Goal: Task Accomplishment & Management: Use online tool/utility

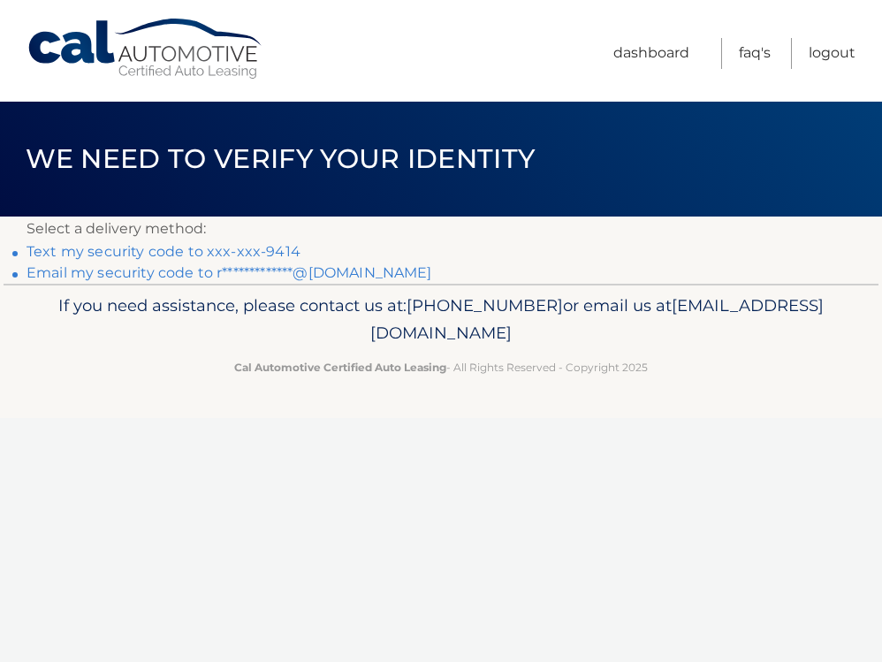
click at [233, 248] on link "Text my security code to xxx-xxx-9414" at bounding box center [164, 251] width 274 height 17
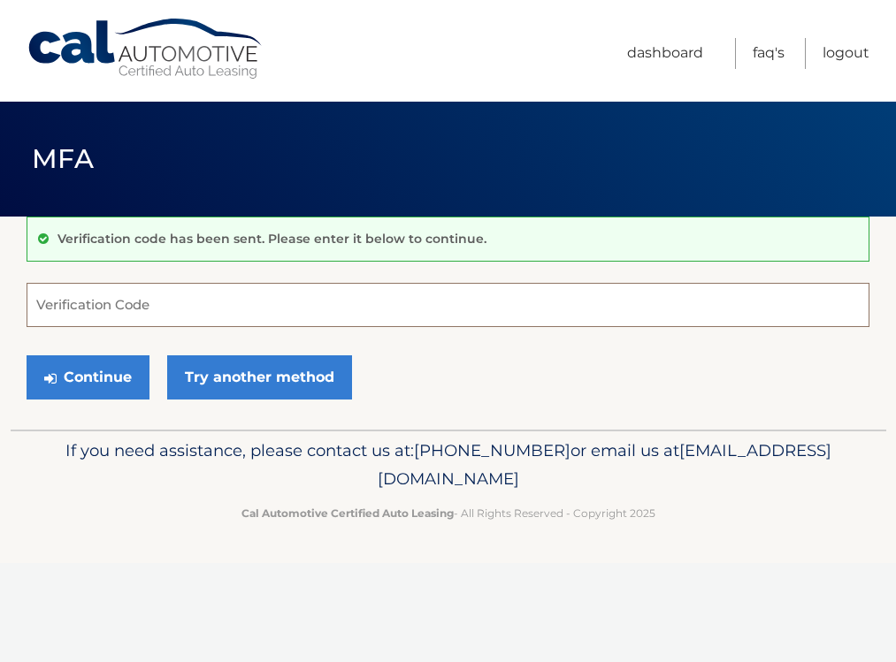
click at [193, 298] on input "Verification Code" at bounding box center [448, 305] width 843 height 44
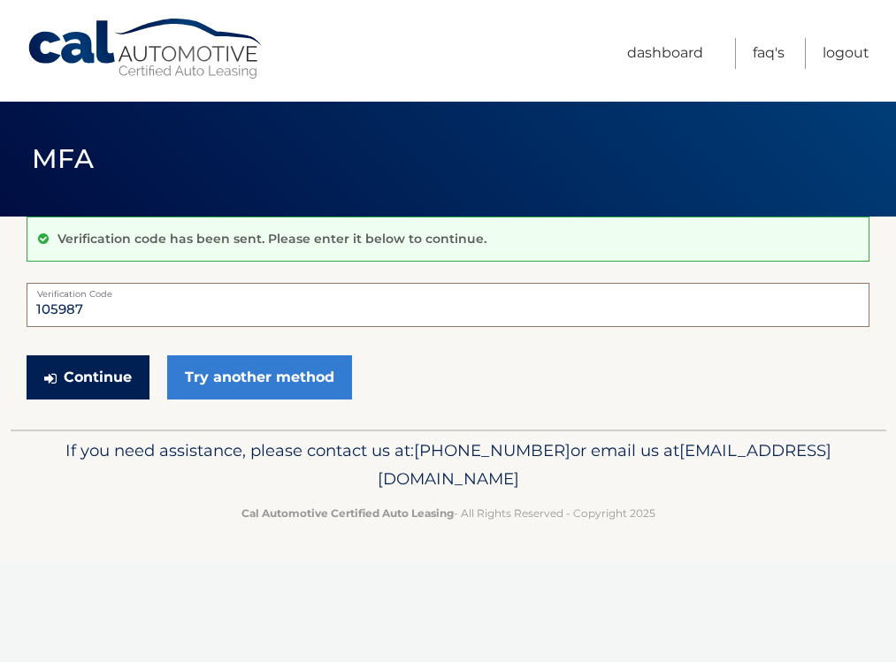
type input "105987"
click at [111, 393] on button "Continue" at bounding box center [88, 377] width 123 height 44
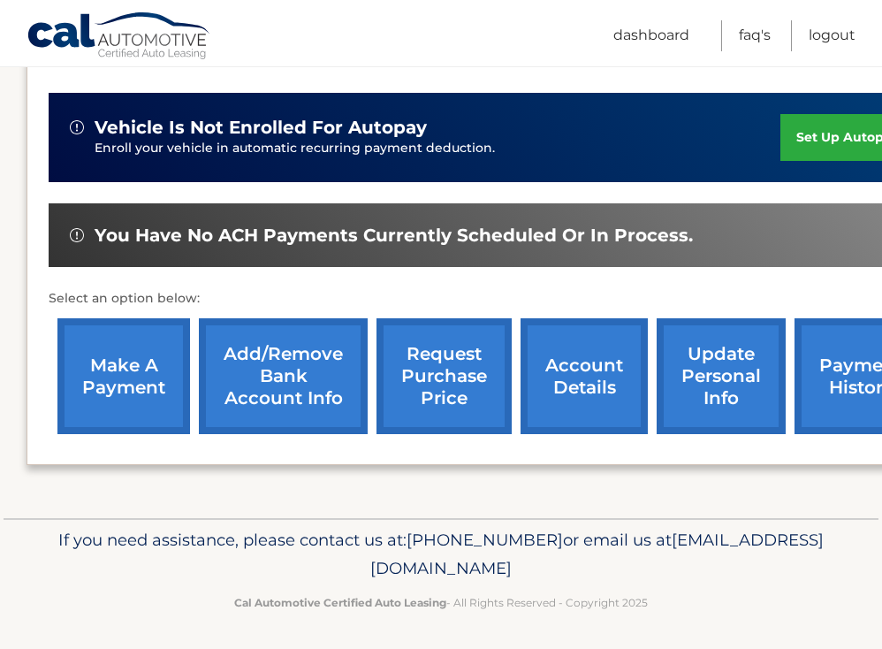
scroll to position [418, 0]
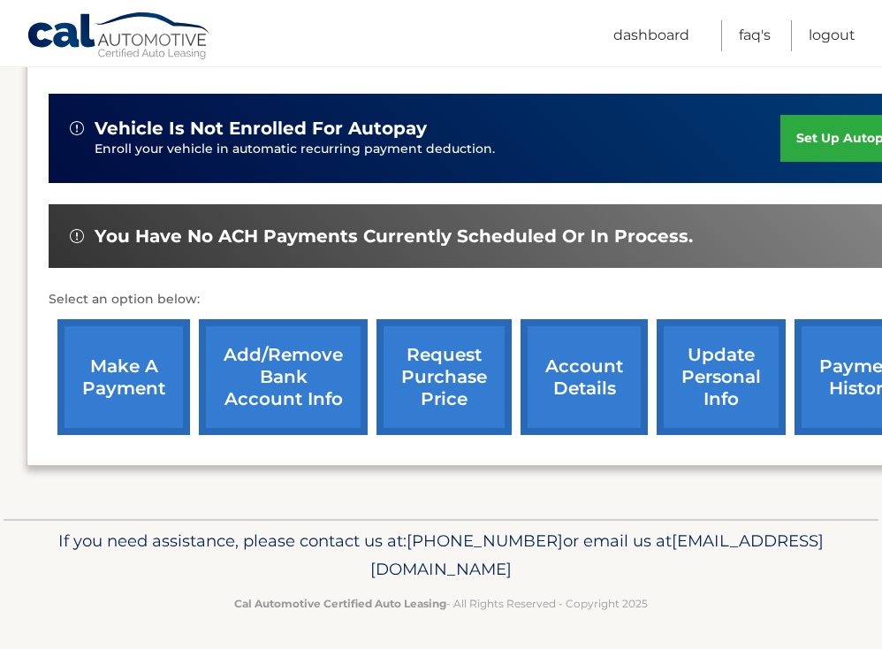
click at [125, 389] on link "make a payment" at bounding box center [123, 377] width 133 height 116
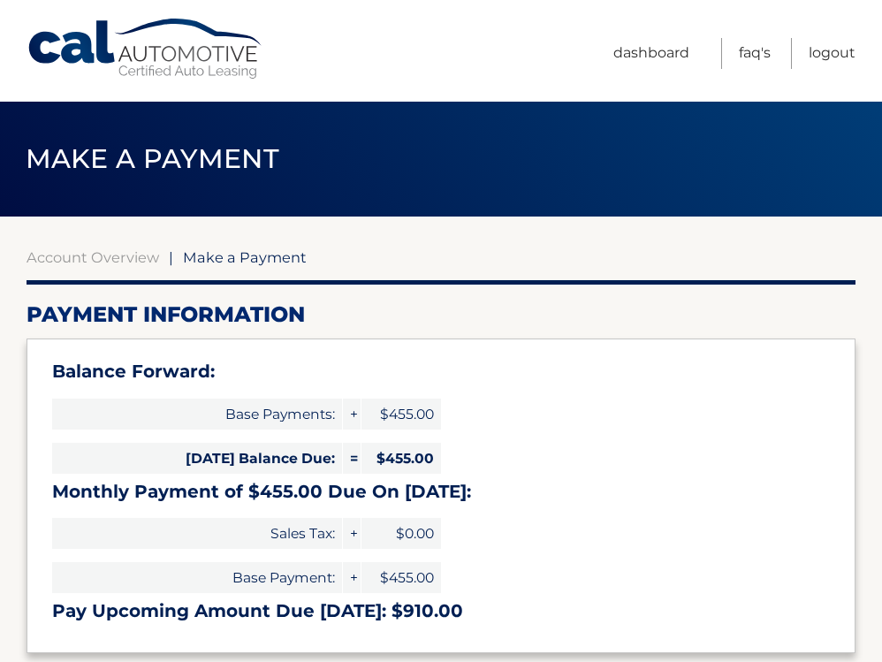
select select "MmIwMGMyMjgtODc2MS00MzkxLThhMTYtM2I1OGFiMDI4MDhh"
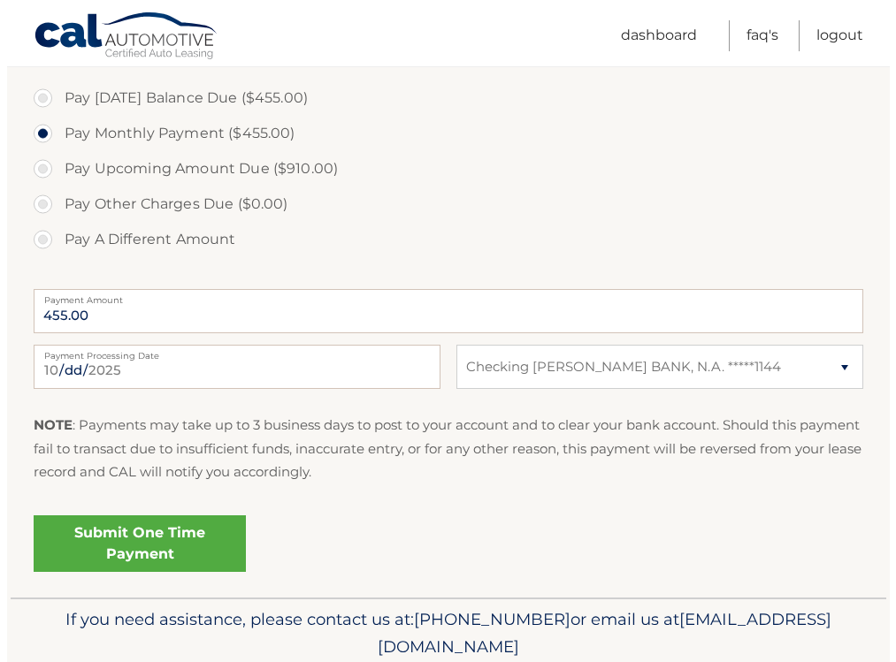
scroll to position [606, 0]
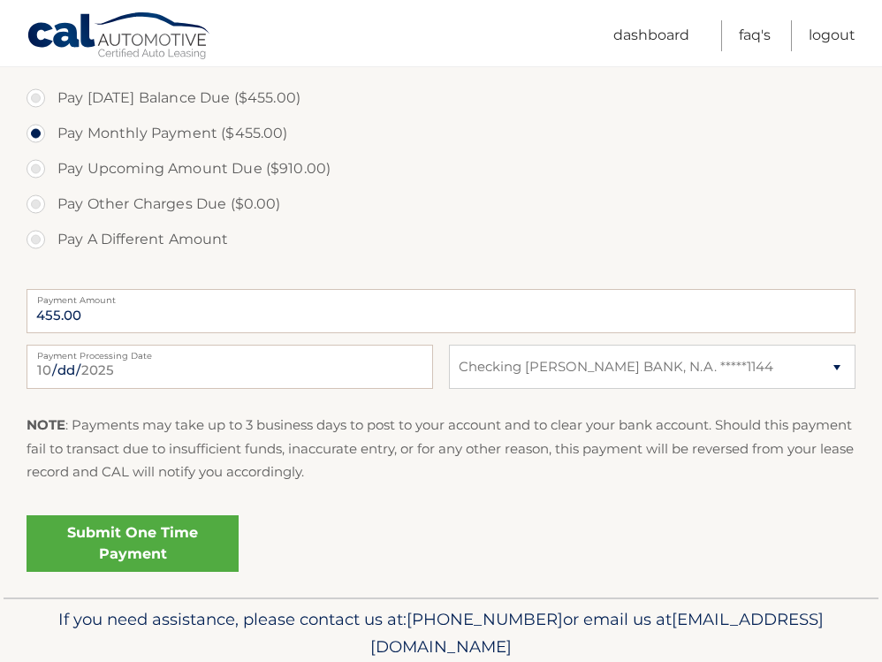
click at [168, 533] on link "Submit One Time Payment" at bounding box center [133, 543] width 212 height 57
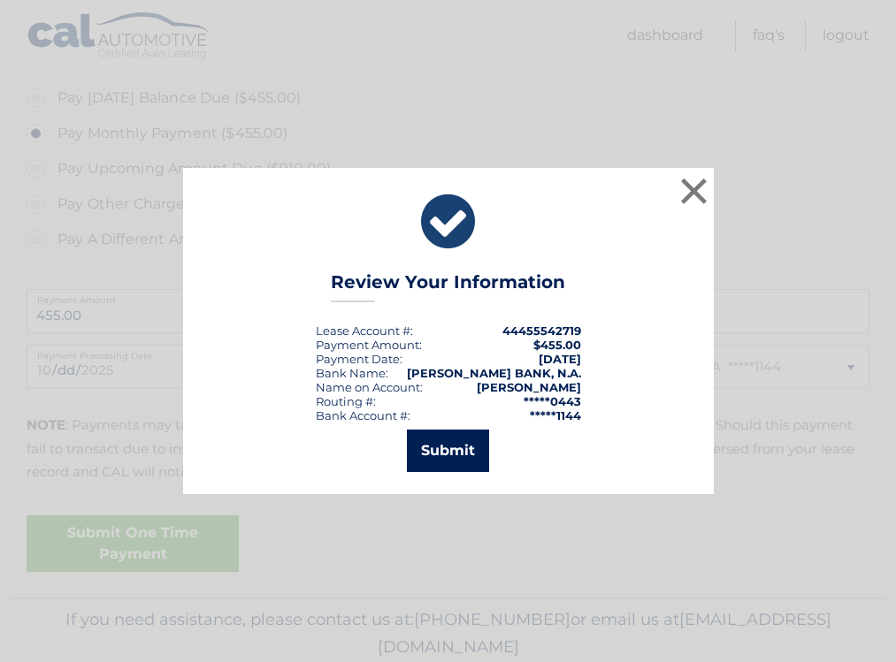
click at [434, 455] on button "Submit" at bounding box center [448, 451] width 82 height 42
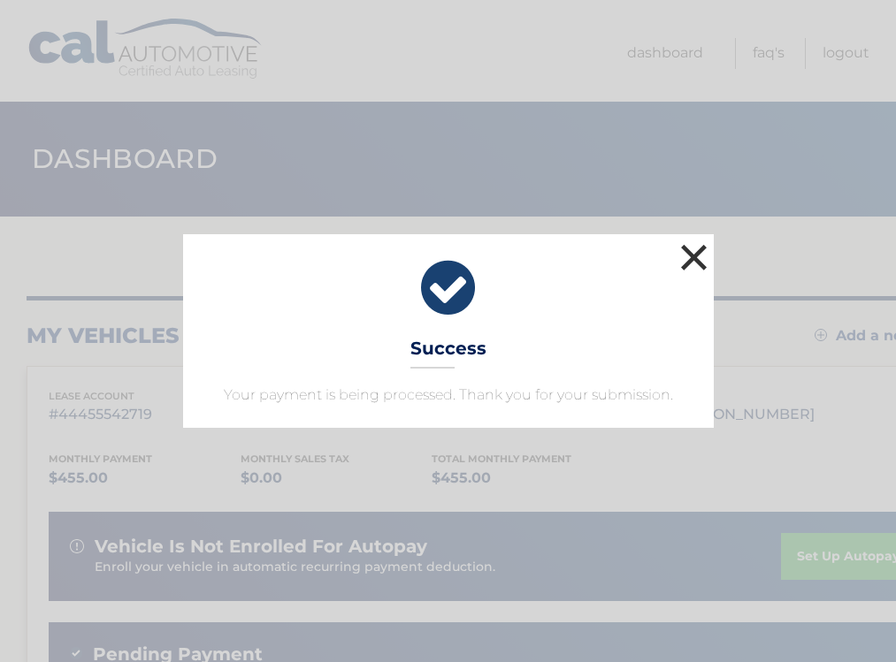
click at [692, 249] on button "×" at bounding box center [693, 257] width 35 height 35
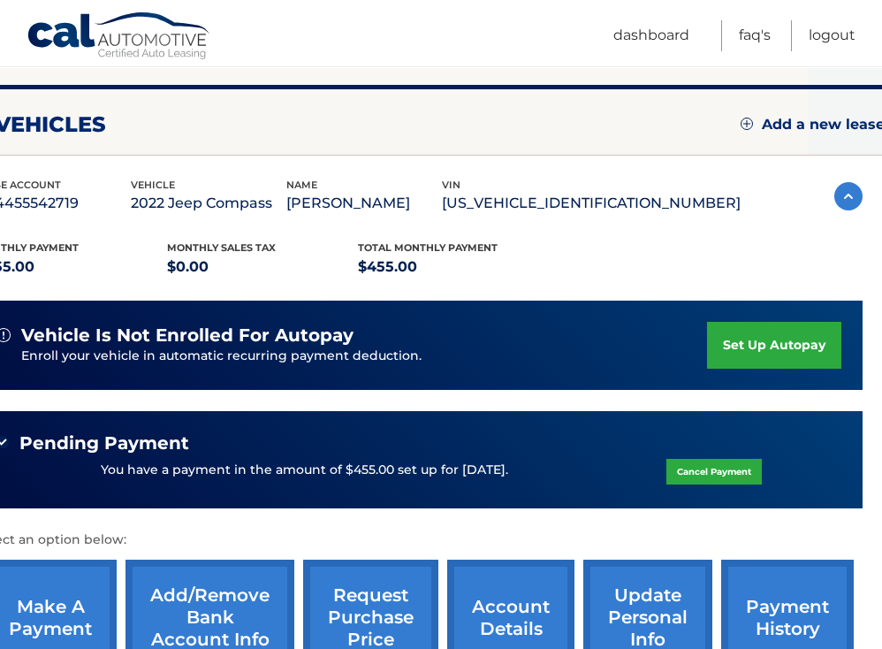
scroll to position [211, 72]
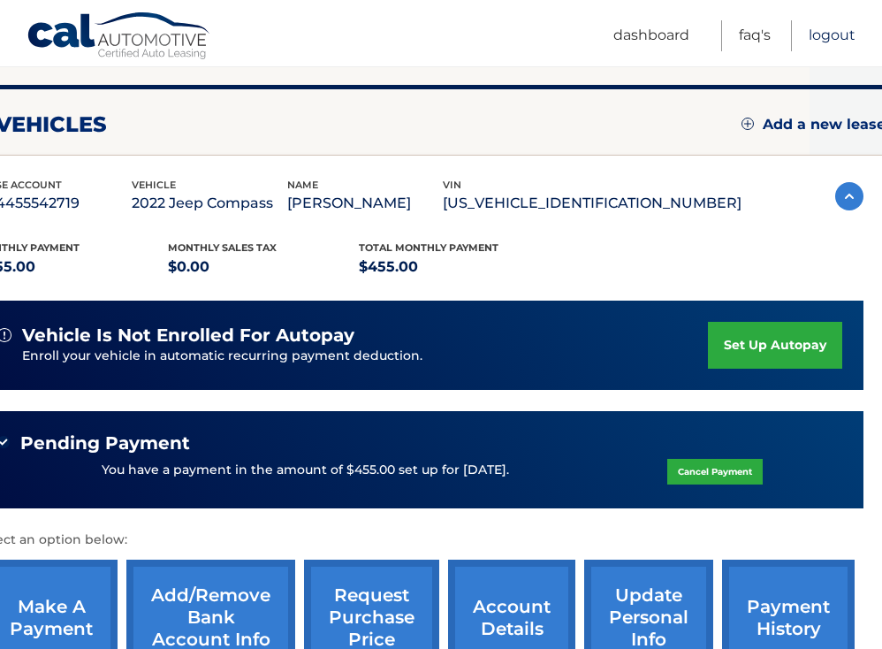
click at [823, 40] on link "Logout" at bounding box center [832, 35] width 47 height 31
